Goal: Navigation & Orientation: Find specific page/section

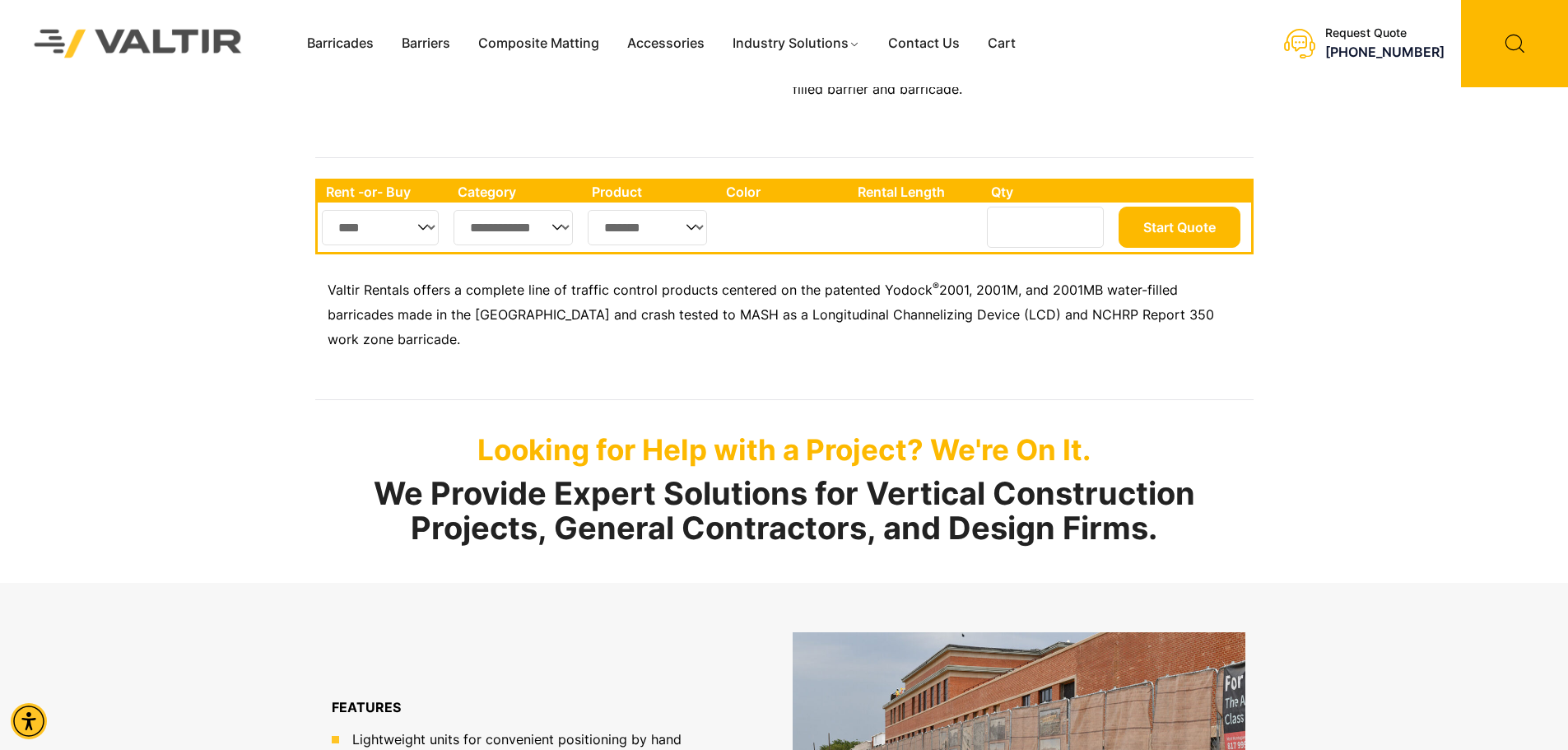
scroll to position [741, 0]
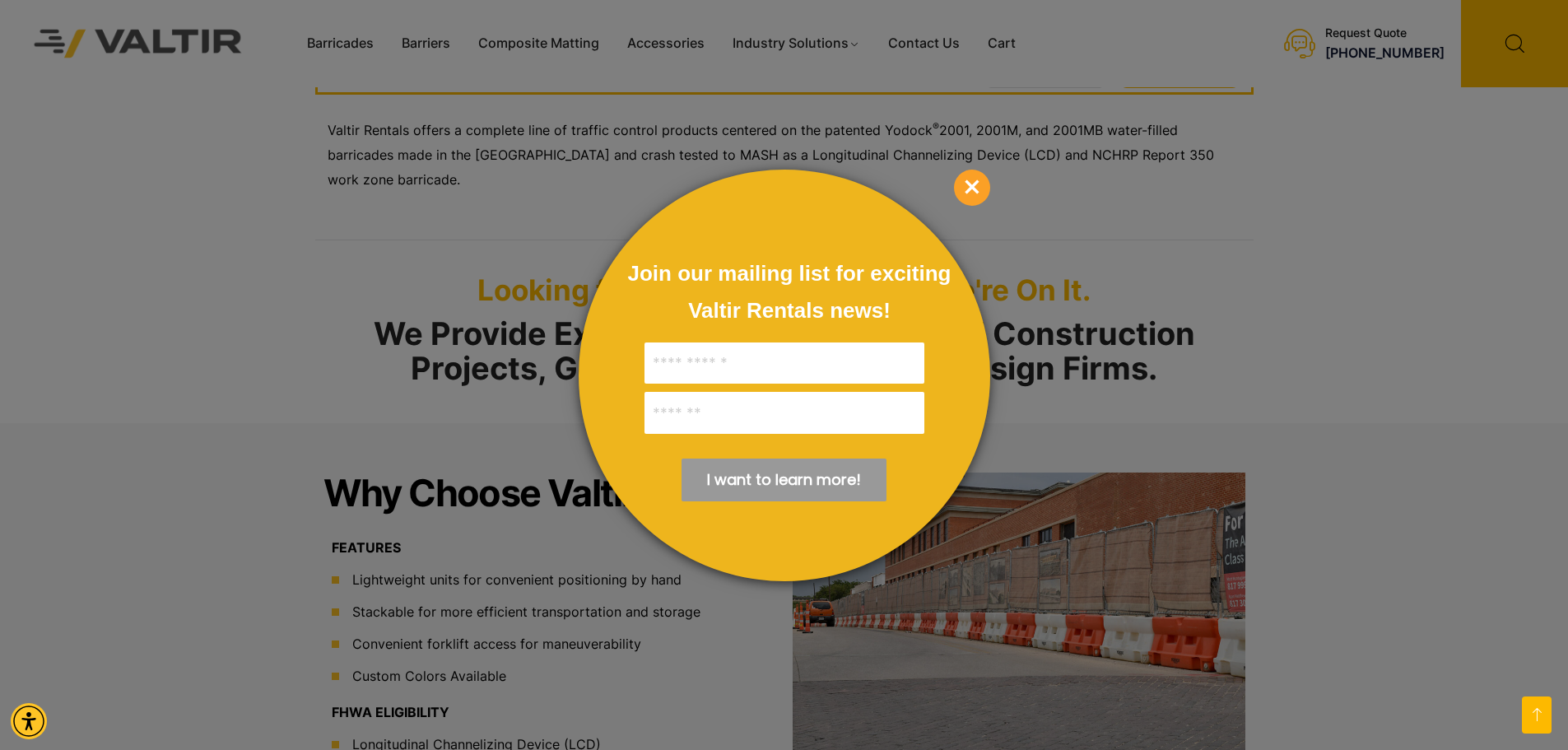
click at [969, 182] on span "×" at bounding box center [972, 188] width 36 height 36
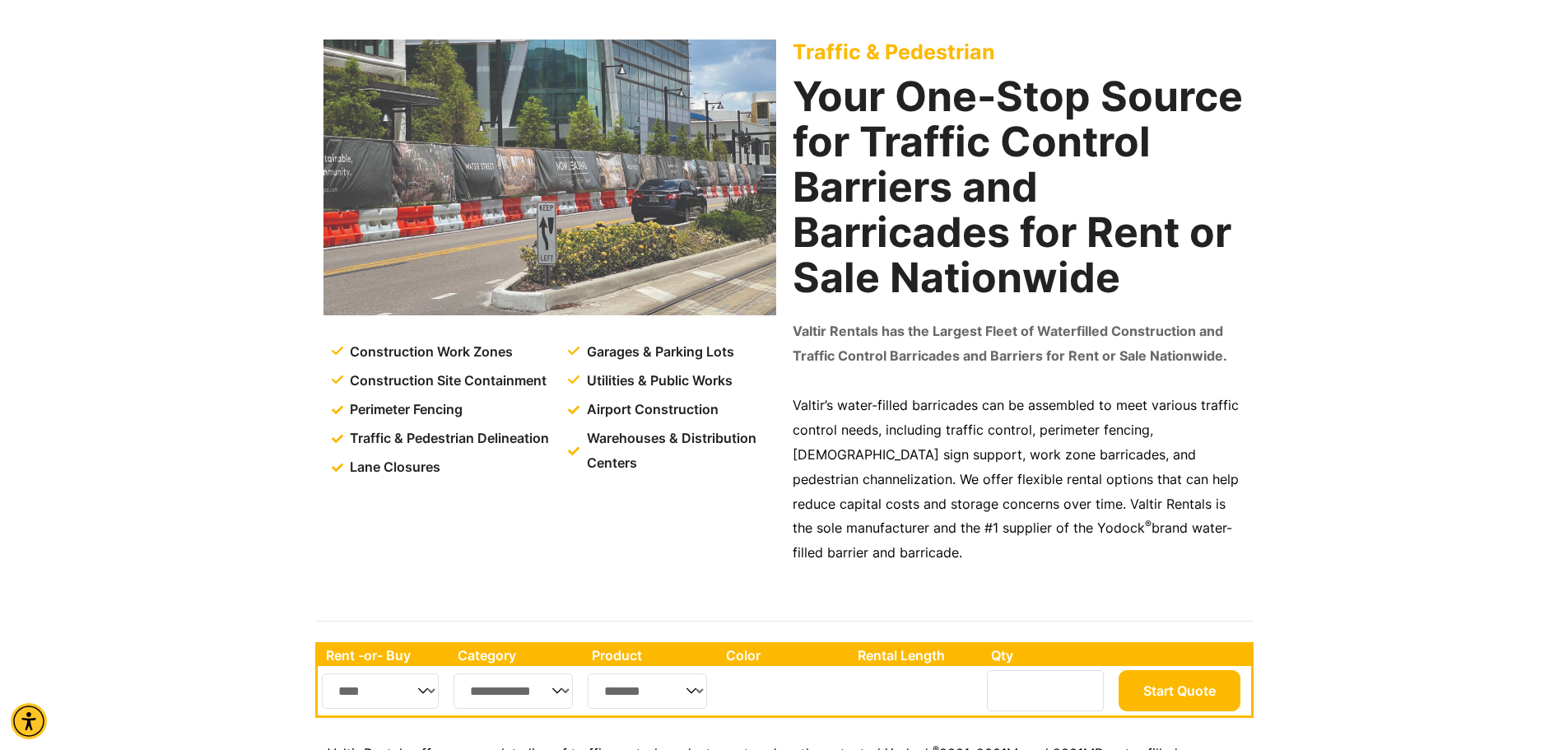
scroll to position [0, 0]
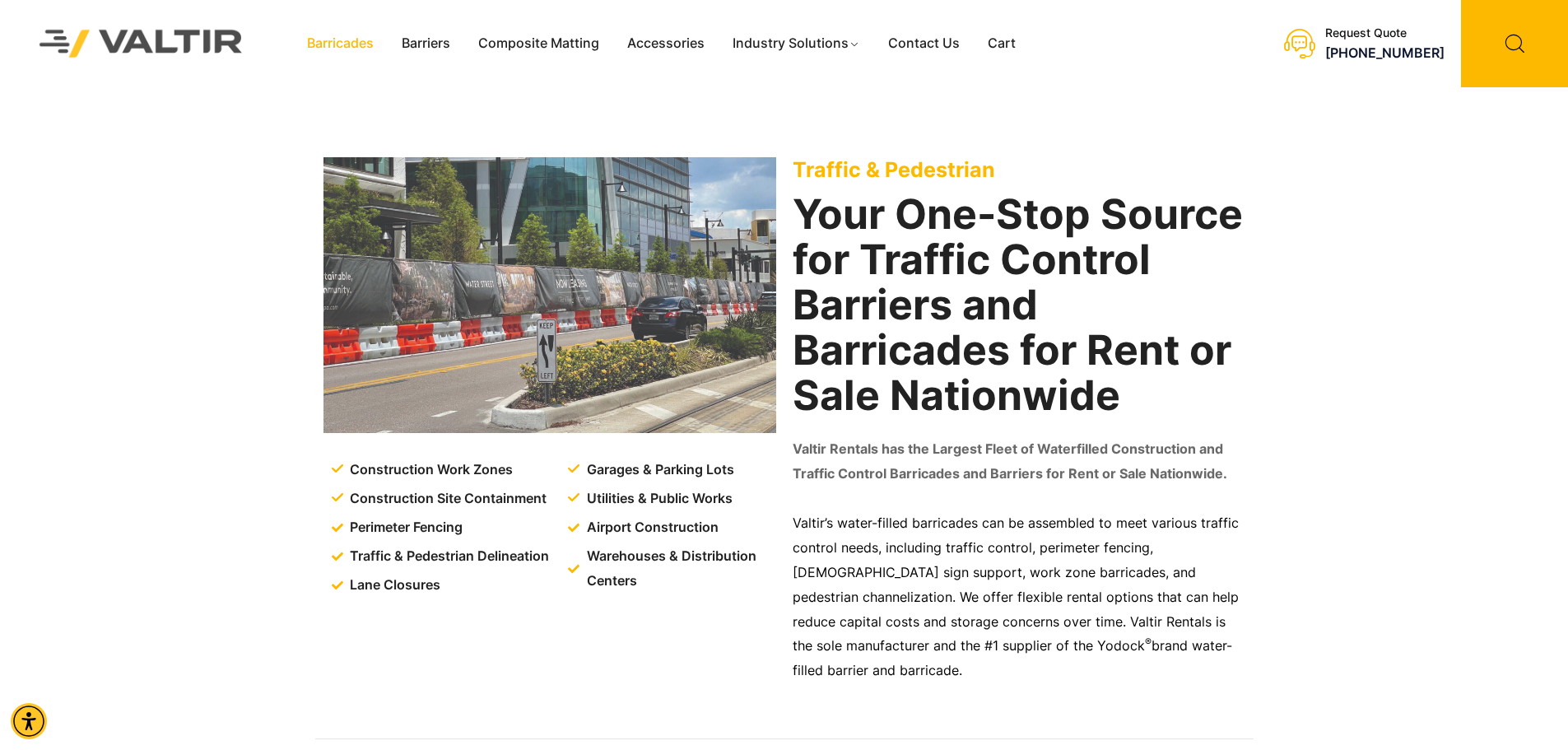
click at [355, 45] on link "Barricades" at bounding box center [340, 44] width 95 height 25
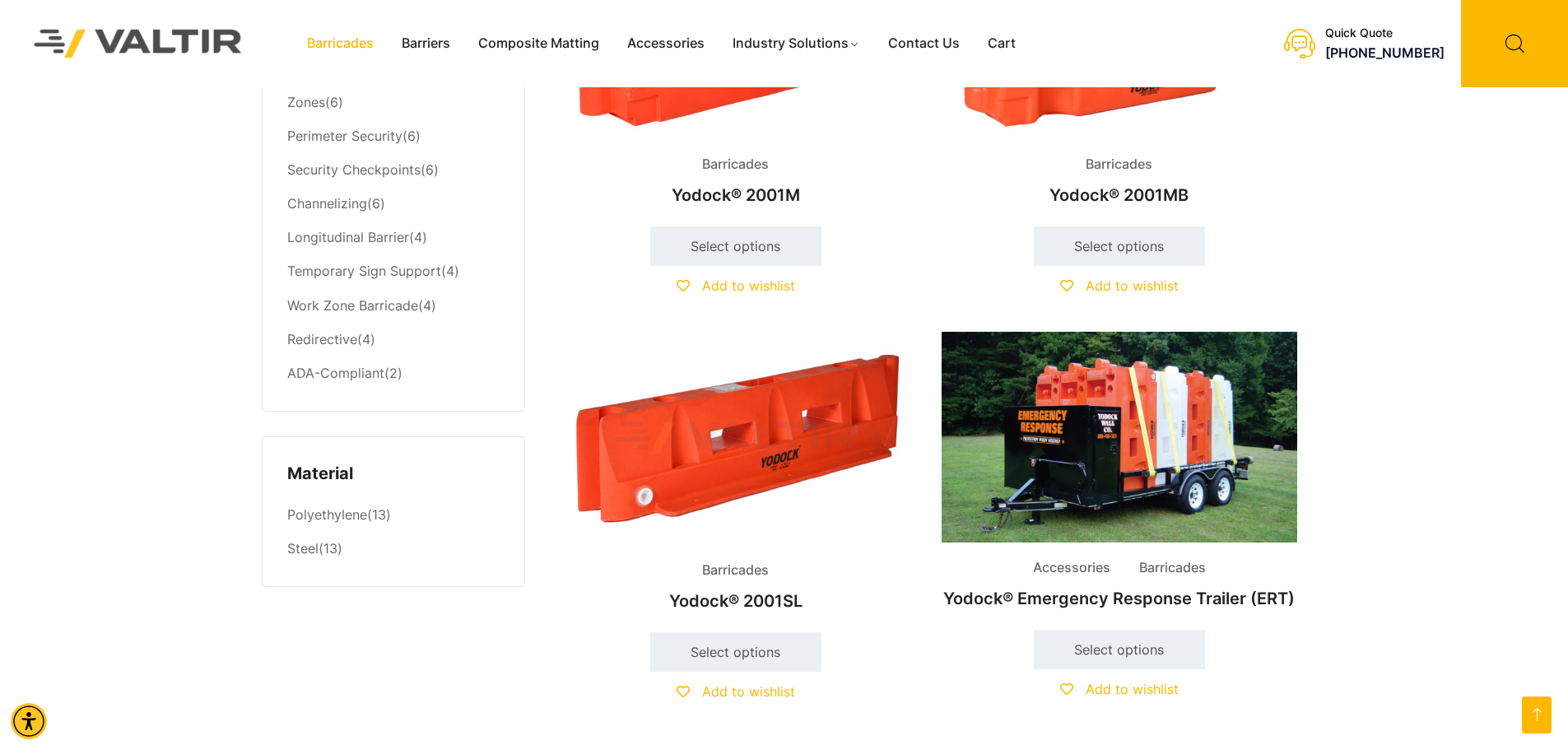
scroll to position [722, 0]
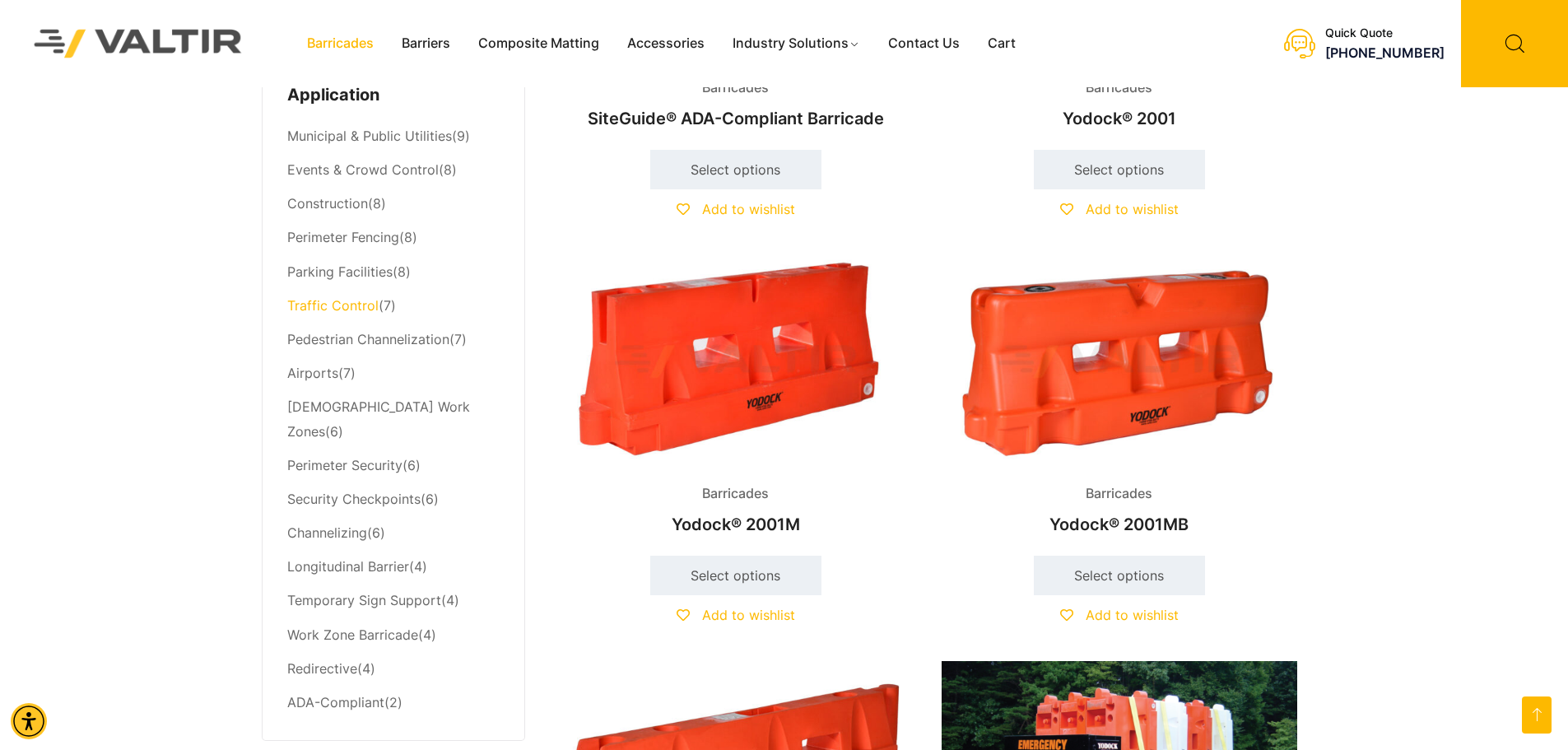
click at [361, 308] on link "Traffic Control" at bounding box center [332, 305] width 92 height 16
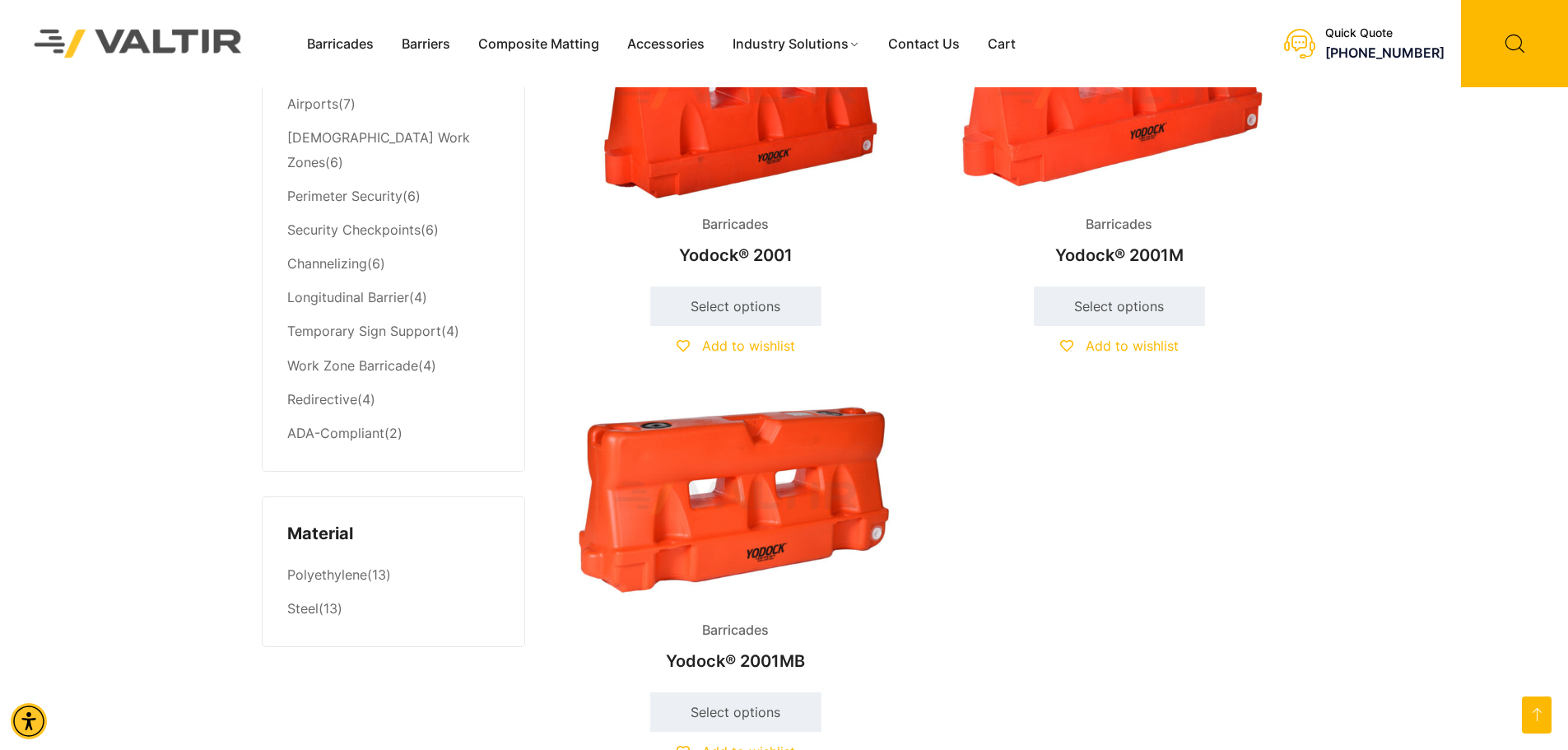
scroll to position [987, 0]
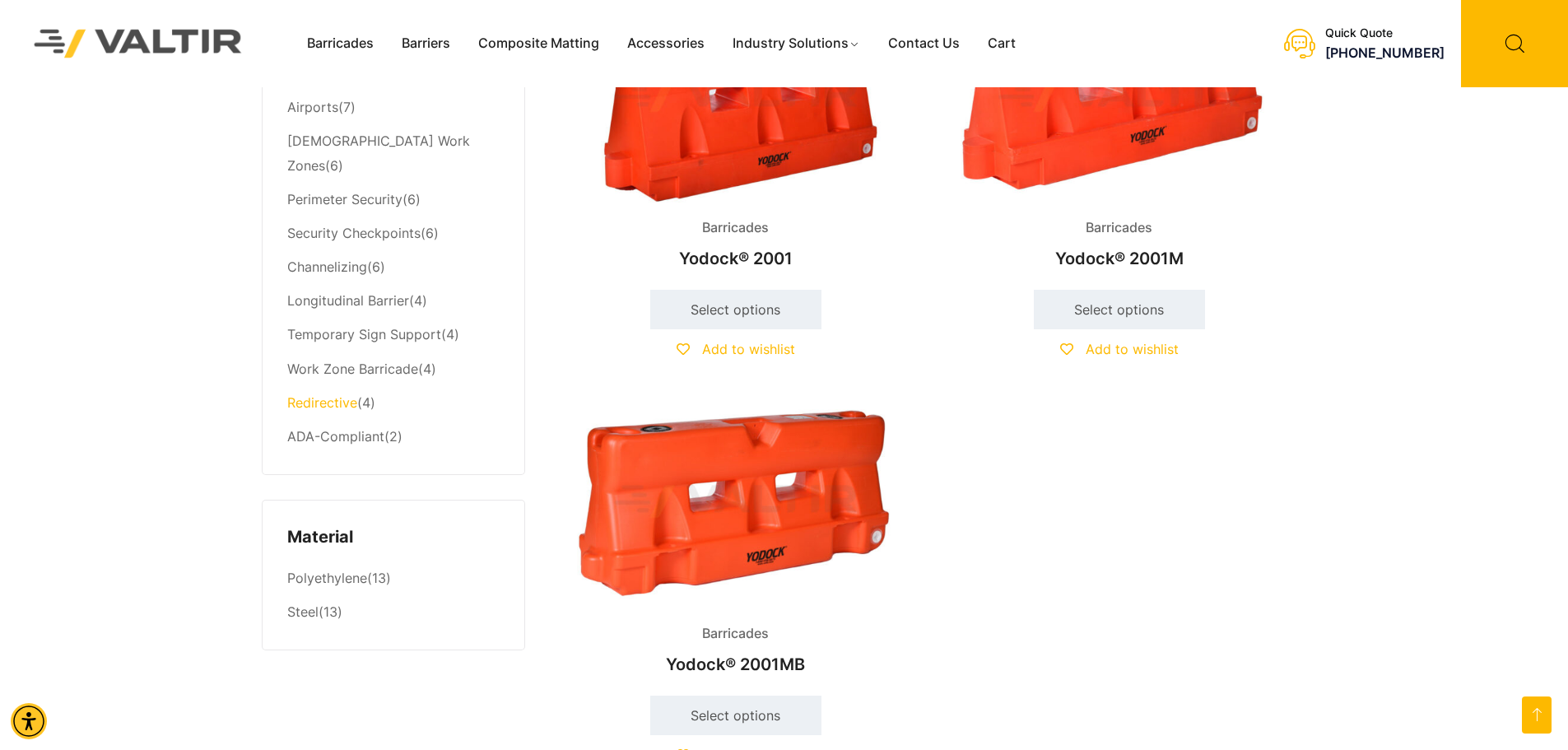
click at [320, 394] on link "Redirective" at bounding box center [322, 402] width 70 height 16
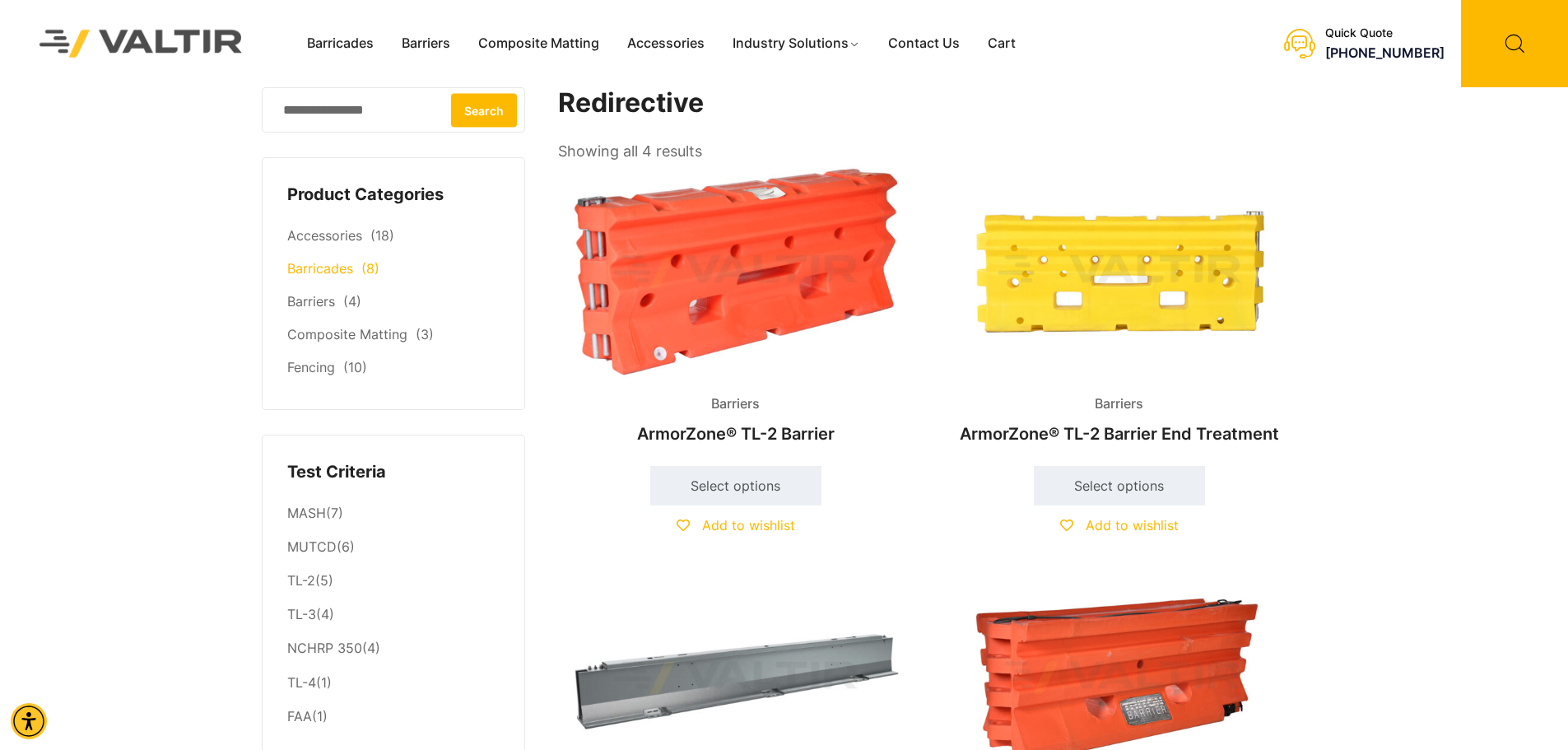
click at [337, 271] on link "Barricades" at bounding box center [319, 268] width 66 height 16
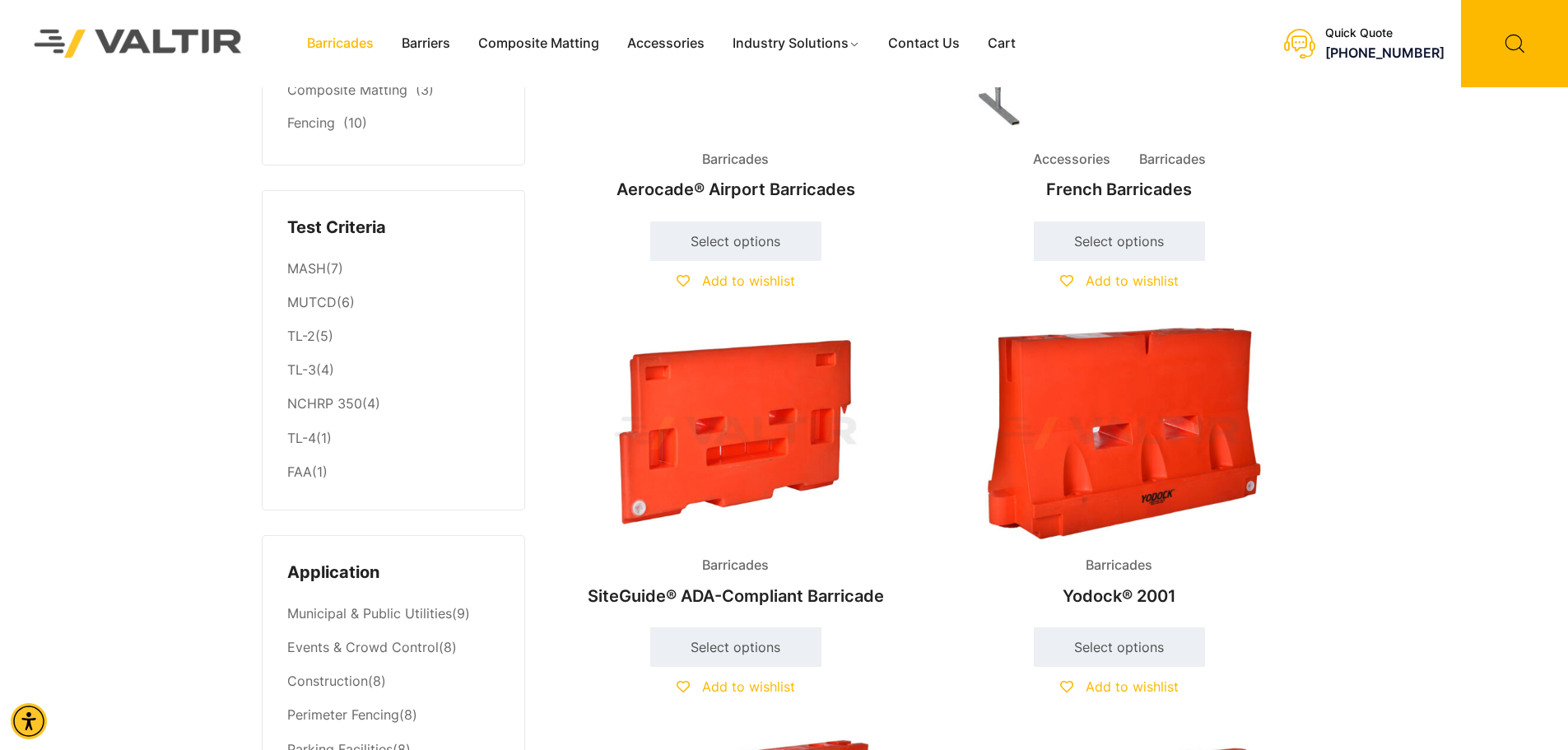
scroll to position [329, 0]
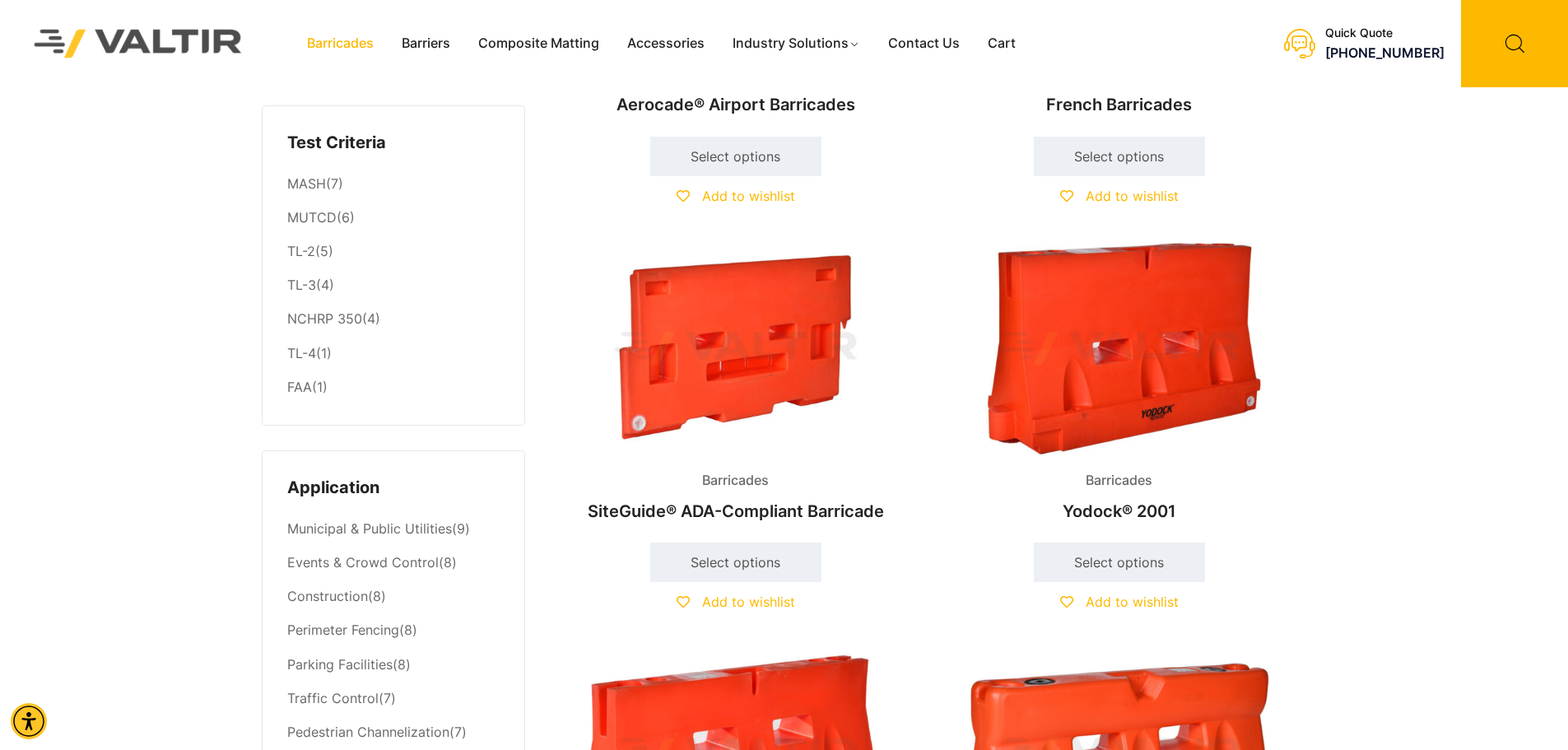
click at [730, 357] on img at bounding box center [736, 348] width 355 height 213
